Goal: Transaction & Acquisition: Purchase product/service

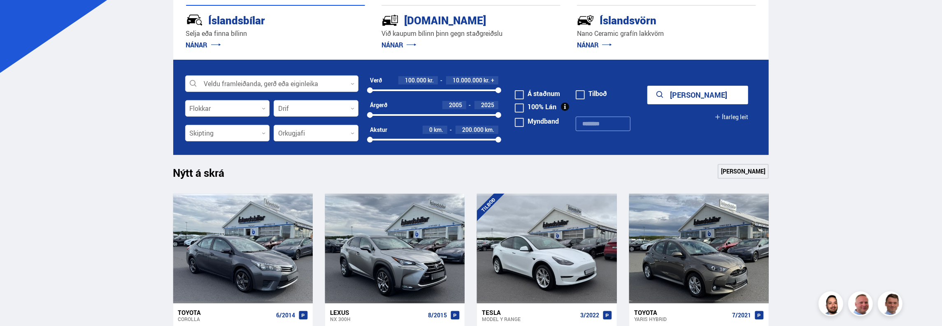
scroll to position [206, 0]
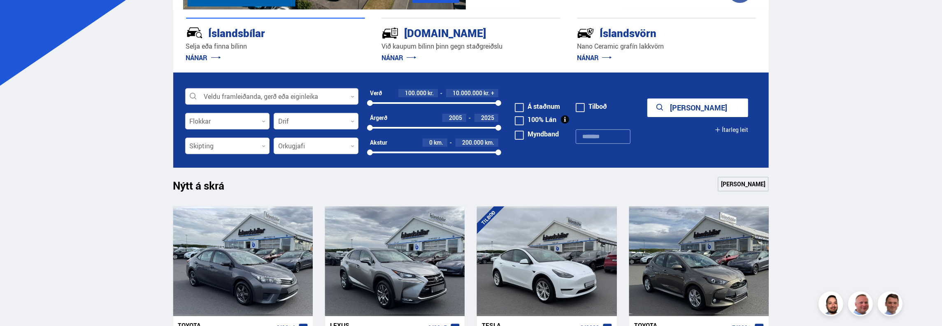
click at [265, 99] on div at bounding box center [271, 96] width 173 height 16
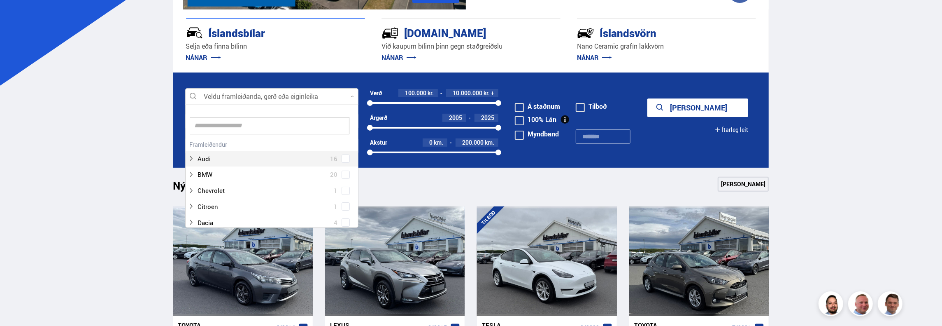
scroll to position [123, 170]
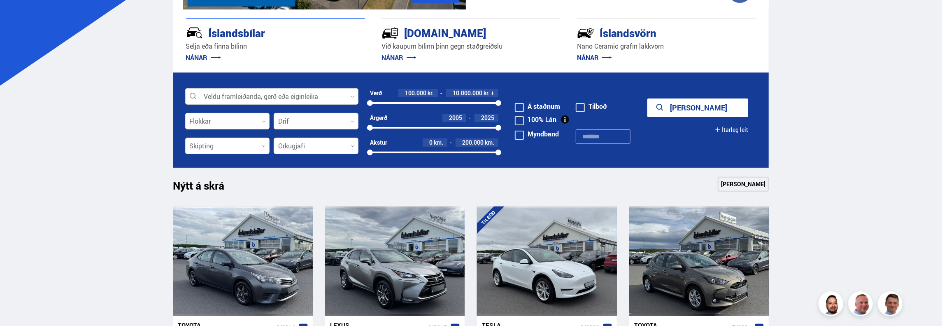
click at [280, 93] on div at bounding box center [271, 96] width 173 height 16
drag, startPoint x: 372, startPoint y: 104, endPoint x: 447, endPoint y: 104, distance: 75.3
click at [447, 104] on div at bounding box center [447, 103] width 6 height 6
drag, startPoint x: 497, startPoint y: 103, endPoint x: 486, endPoint y: 103, distance: 11.5
click at [486, 103] on div at bounding box center [486, 103] width 6 height 6
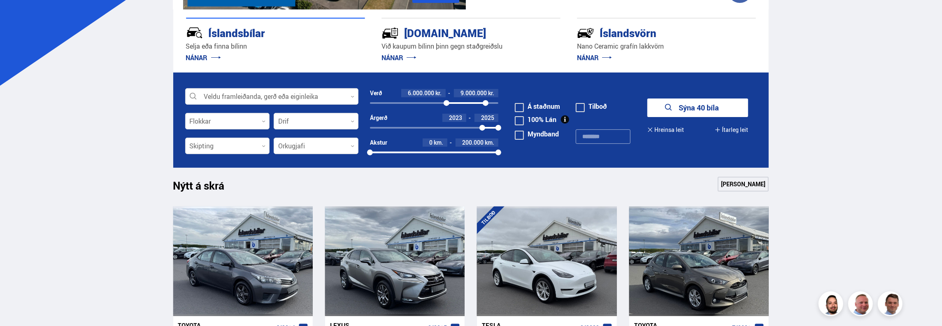
drag, startPoint x: 371, startPoint y: 129, endPoint x: 482, endPoint y: 128, distance: 111.5
click at [482, 128] on div at bounding box center [482, 128] width 6 height 6
click at [693, 109] on button "Sýna 13 bíla" at bounding box center [697, 107] width 101 height 19
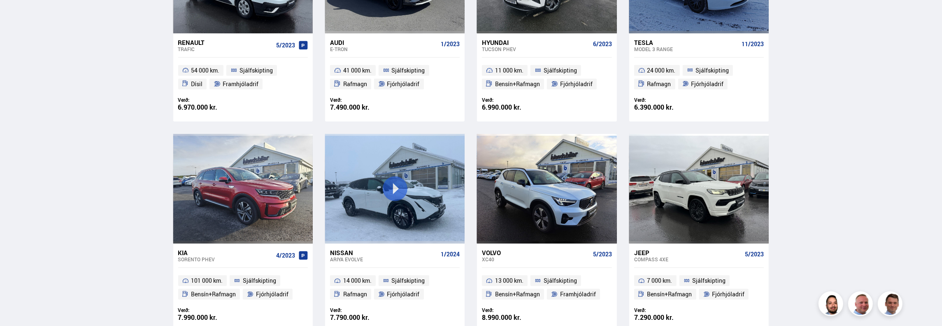
scroll to position [494, 0]
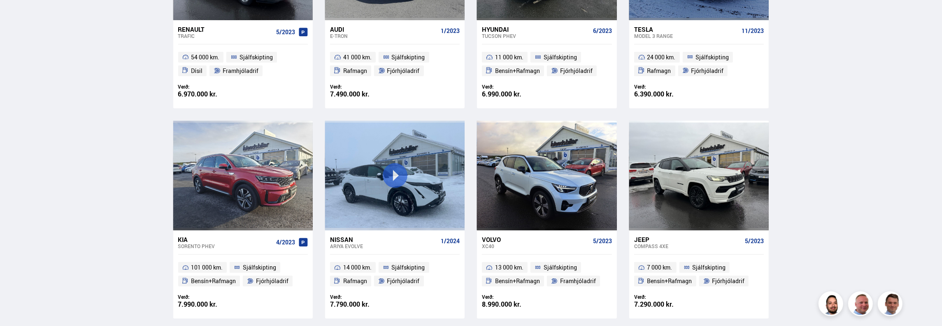
drag, startPoint x: 815, startPoint y: 166, endPoint x: 854, endPoint y: 205, distance: 55.3
click at [854, 205] on div "Söluskrá Þjónusta Íslandsbílar [DOMAIN_NAME] Íslandsvörn Leiðbeiningar Um okkur…" at bounding box center [471, 101] width 942 height 1190
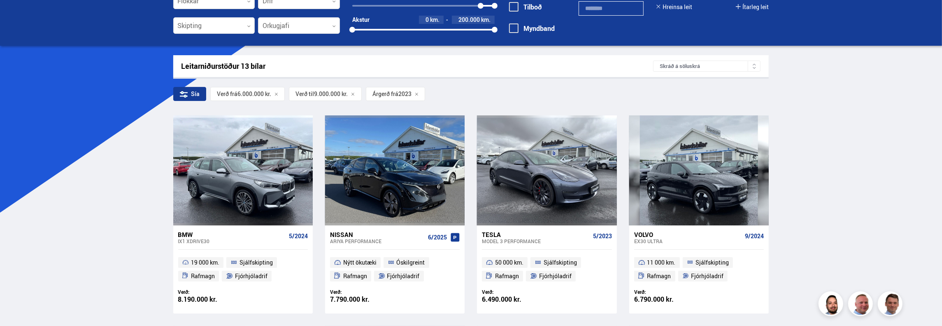
scroll to position [41, 0]
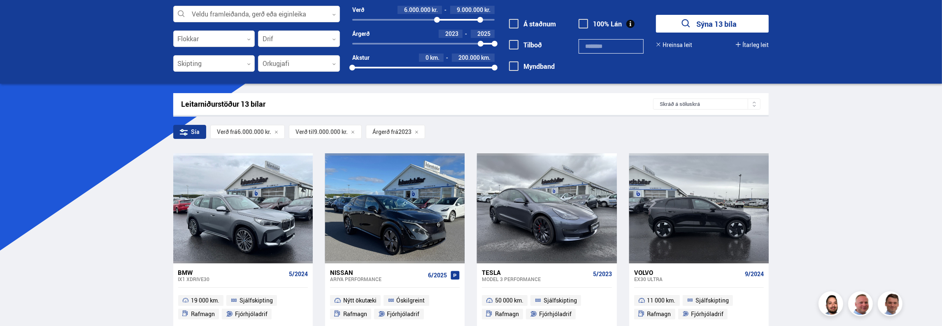
drag, startPoint x: 572, startPoint y: 132, endPoint x: 542, endPoint y: 121, distance: 32.4
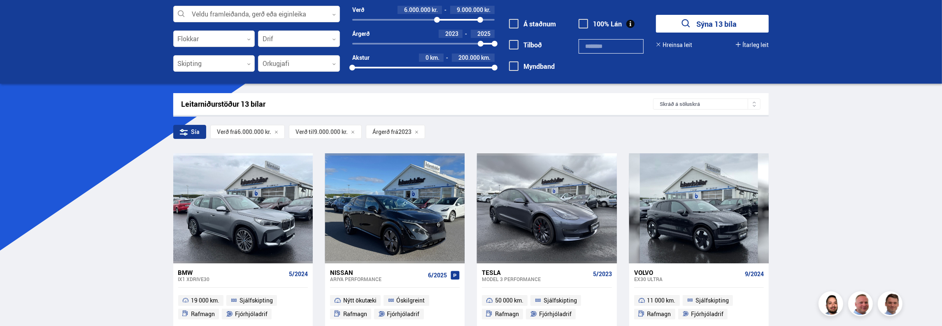
drag, startPoint x: 542, startPoint y: 121, endPoint x: 813, endPoint y: 125, distance: 271.2
click at [456, 35] on span "2023" at bounding box center [451, 34] width 13 height 8
drag, startPoint x: 483, startPoint y: 42, endPoint x: 475, endPoint y: 44, distance: 8.0
click at [475, 44] on div at bounding box center [475, 44] width 6 height 6
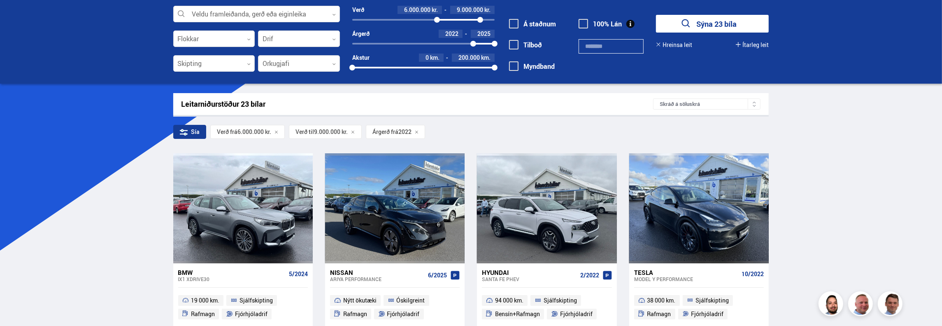
click at [703, 26] on button "Sýna 23 bíla" at bounding box center [712, 24] width 113 height 18
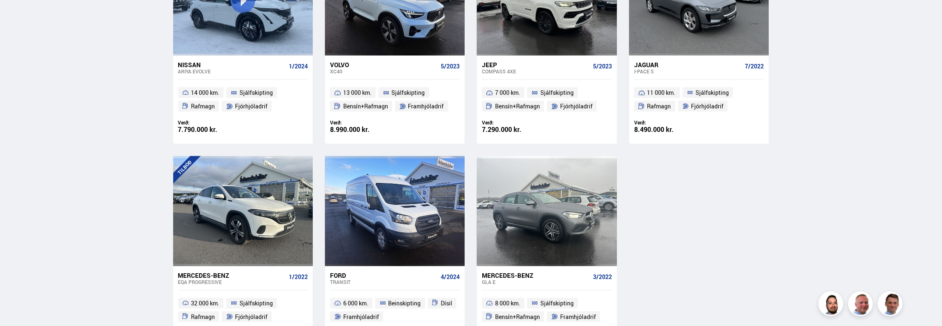
scroll to position [1152, 0]
